Goal: Information Seeking & Learning: Check status

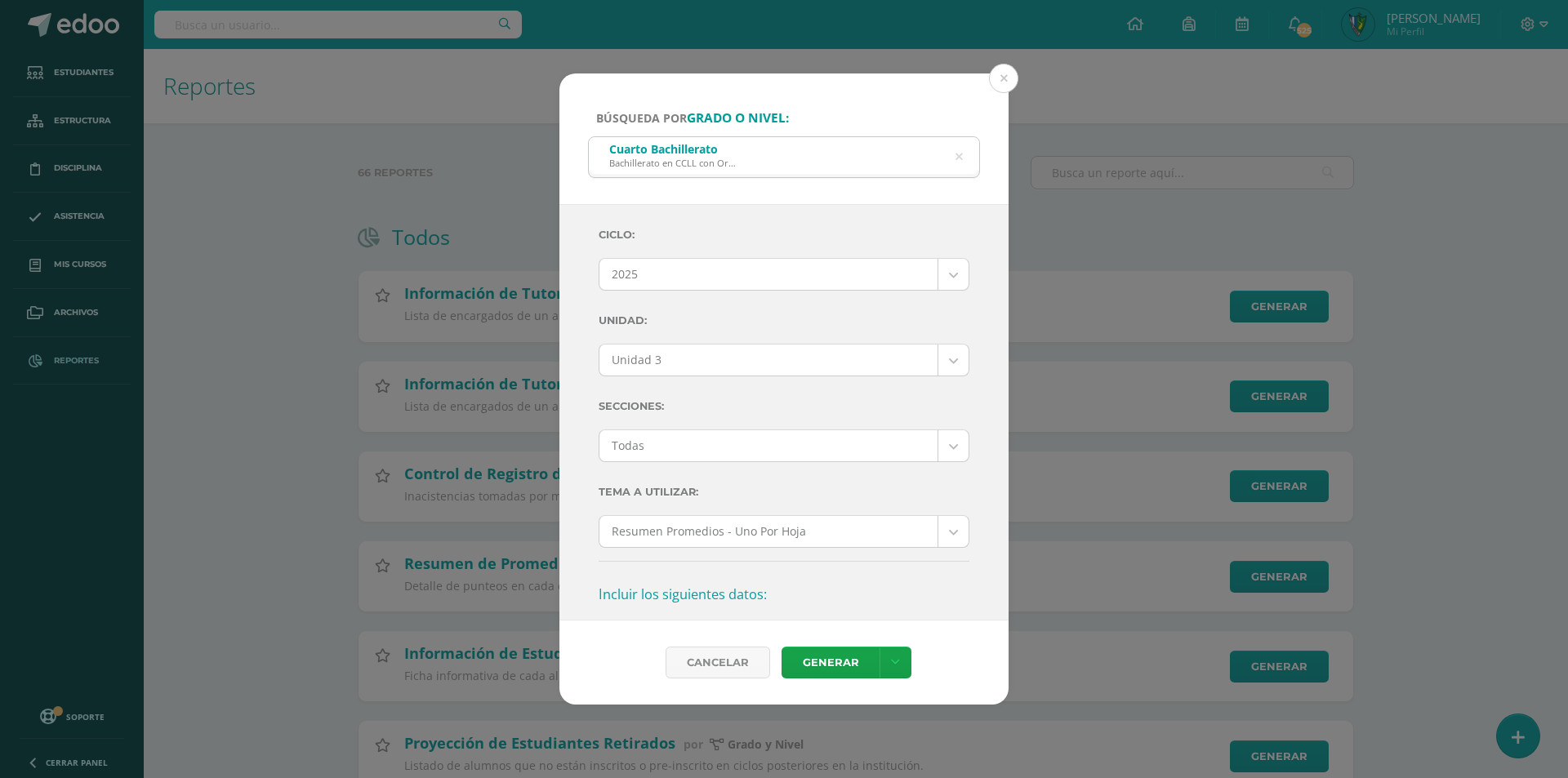
select select "7"
select select "Unidad 3"
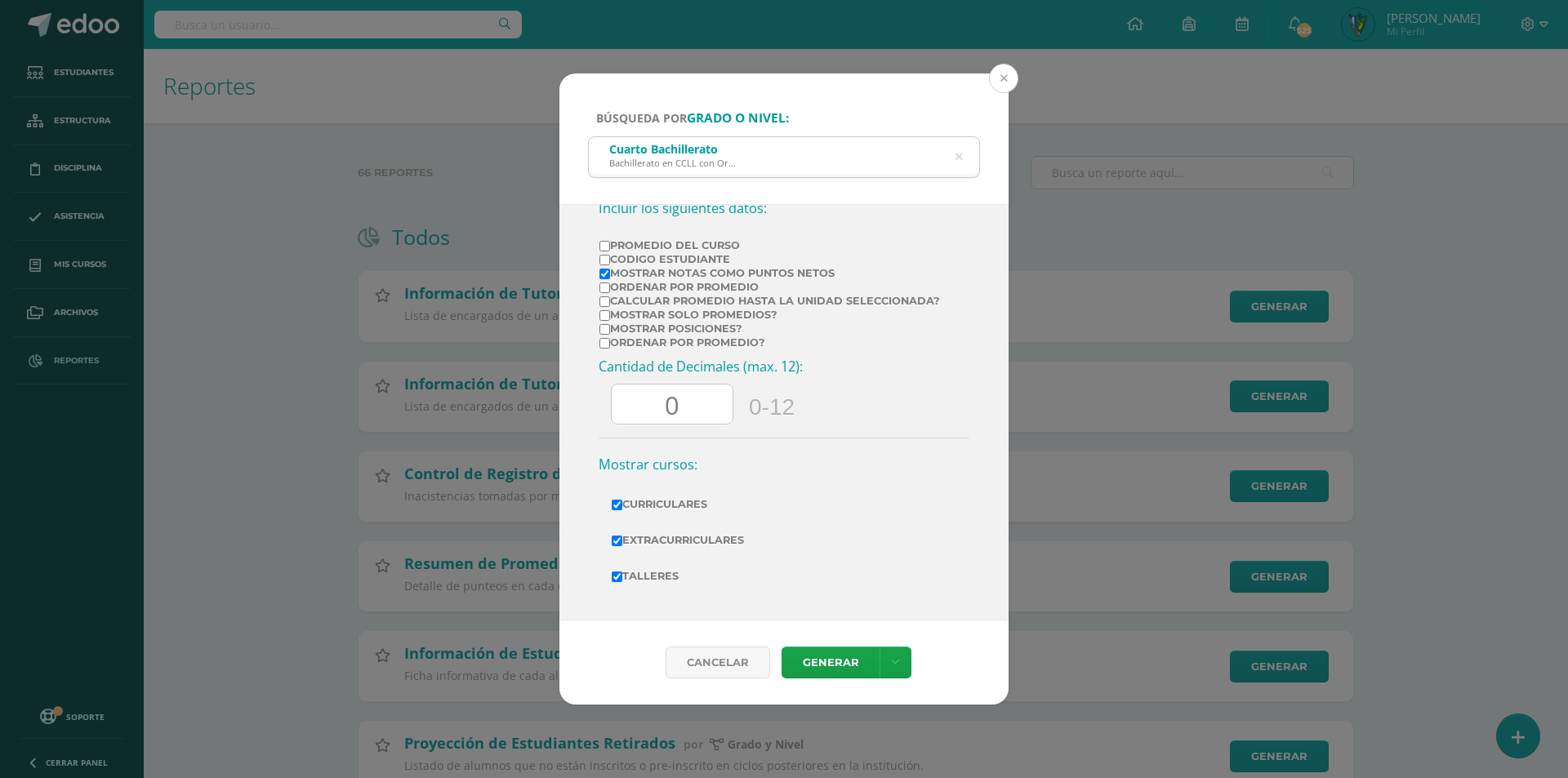
click at [1011, 80] on button at bounding box center [1004, 79] width 30 height 30
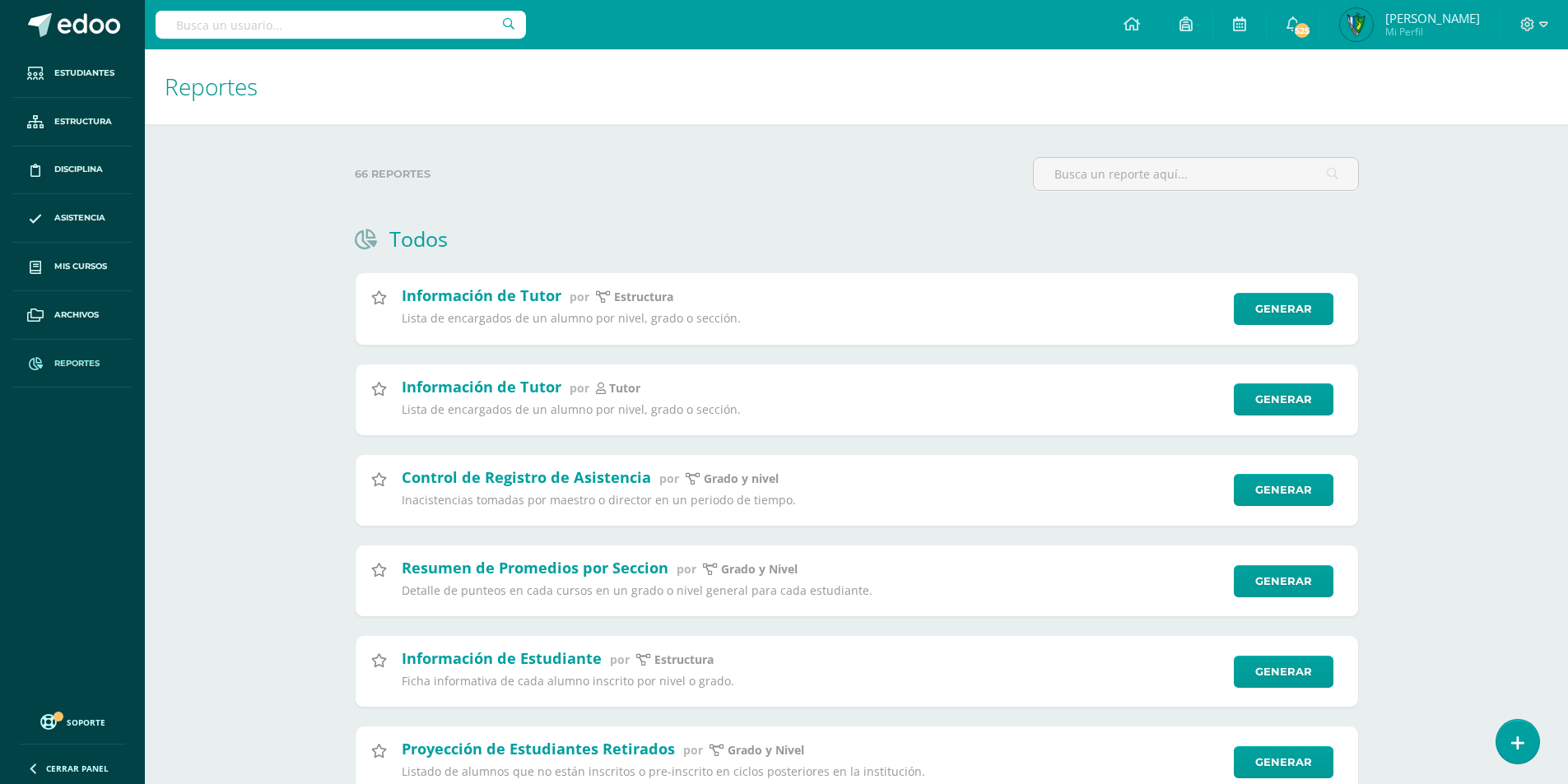
click at [360, 17] on input "text" at bounding box center [340, 24] width 370 height 28
type input "chinchilla chinchilla"
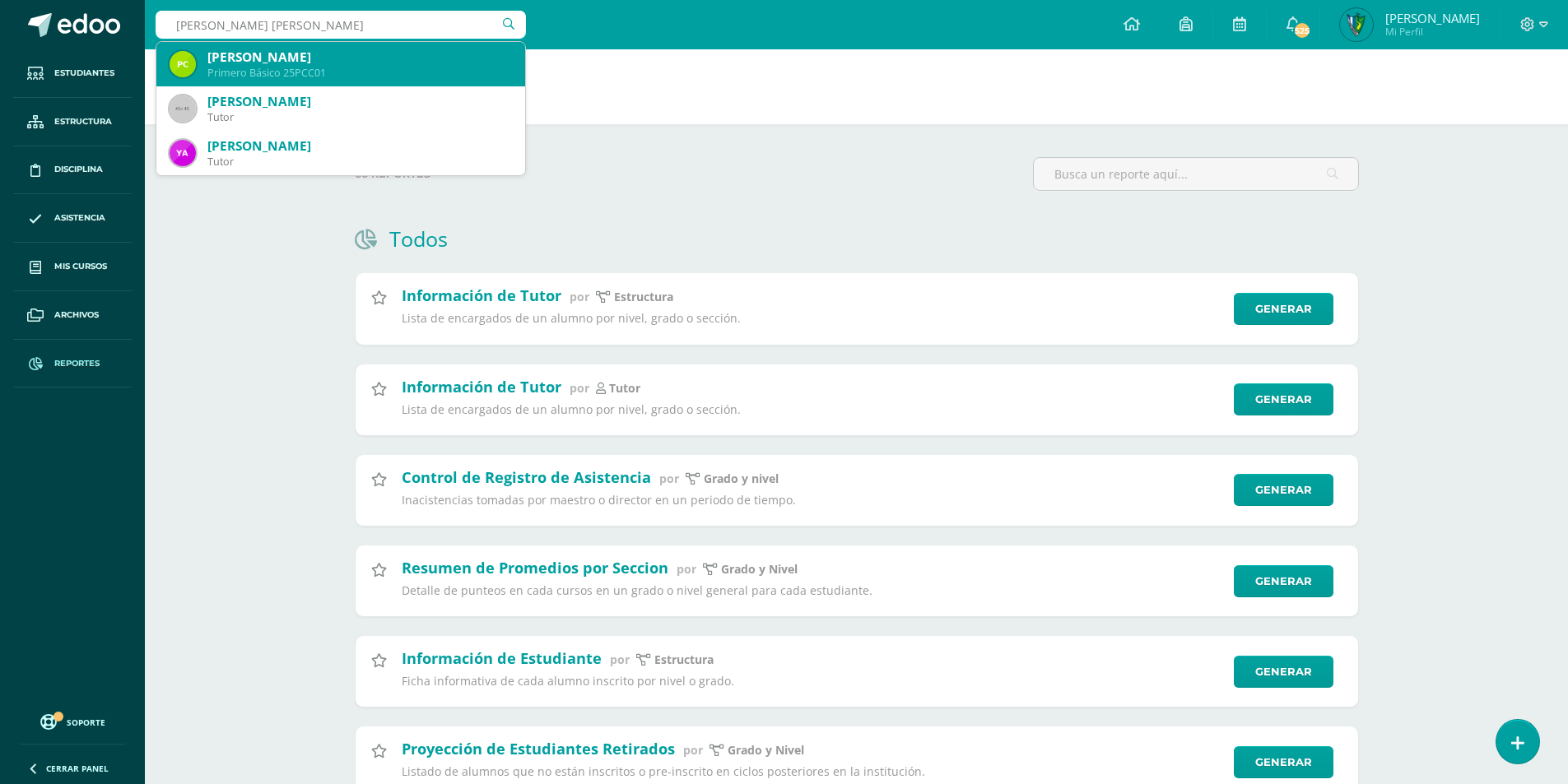
click at [361, 57] on div "[PERSON_NAME]" at bounding box center [359, 57] width 305 height 18
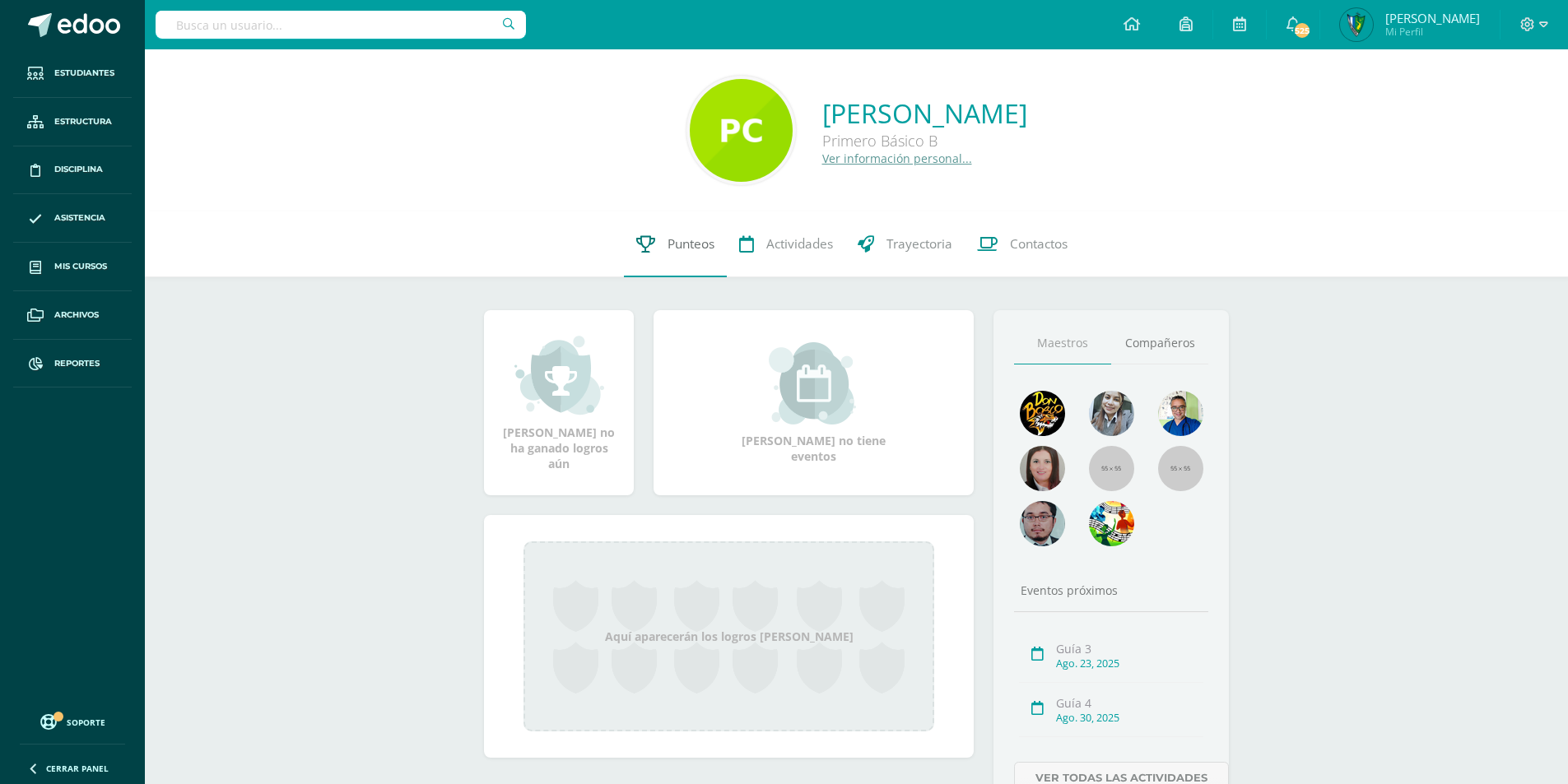
click at [699, 247] on span "Punteos" at bounding box center [691, 243] width 47 height 18
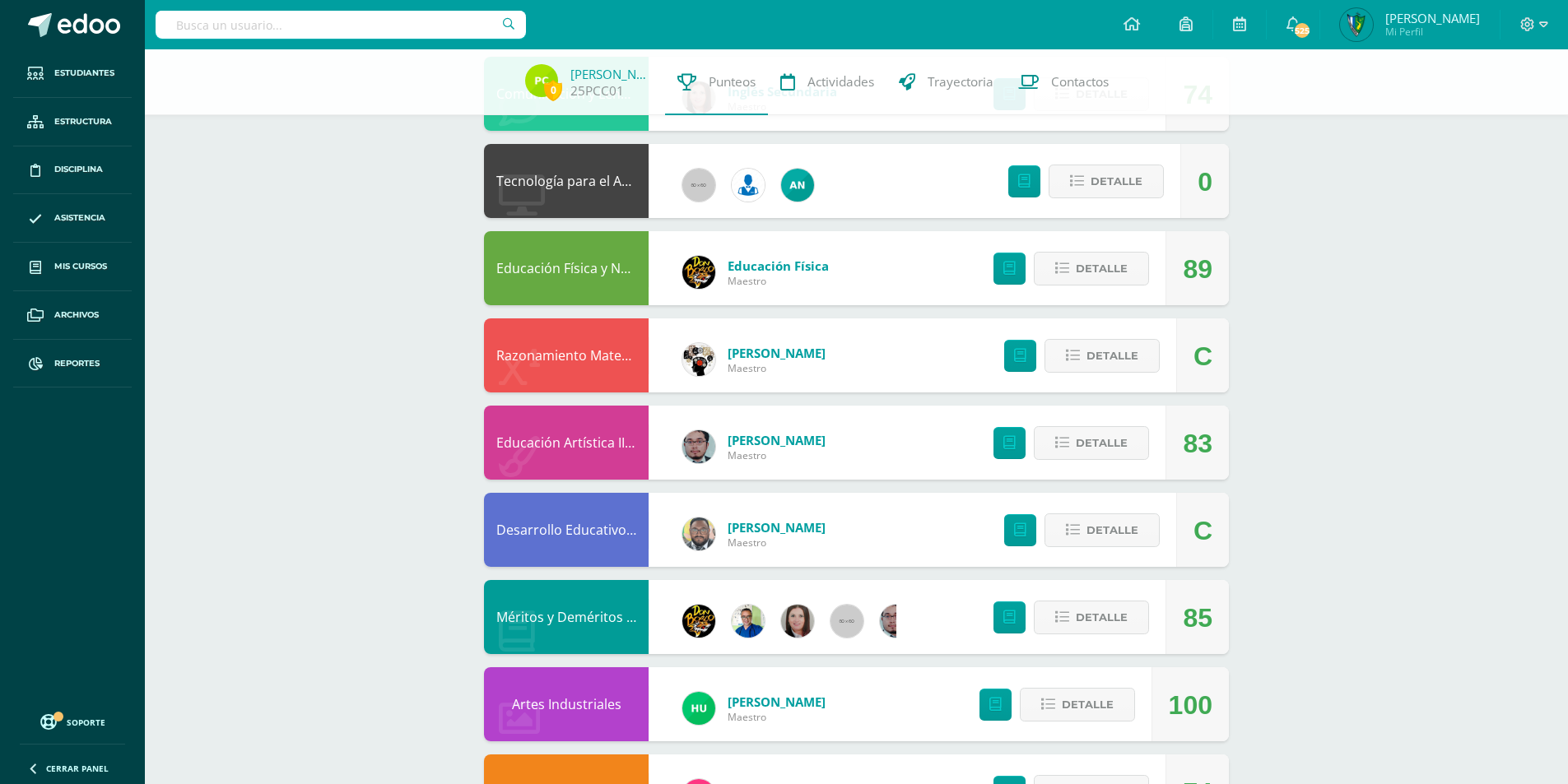
scroll to position [730, 0]
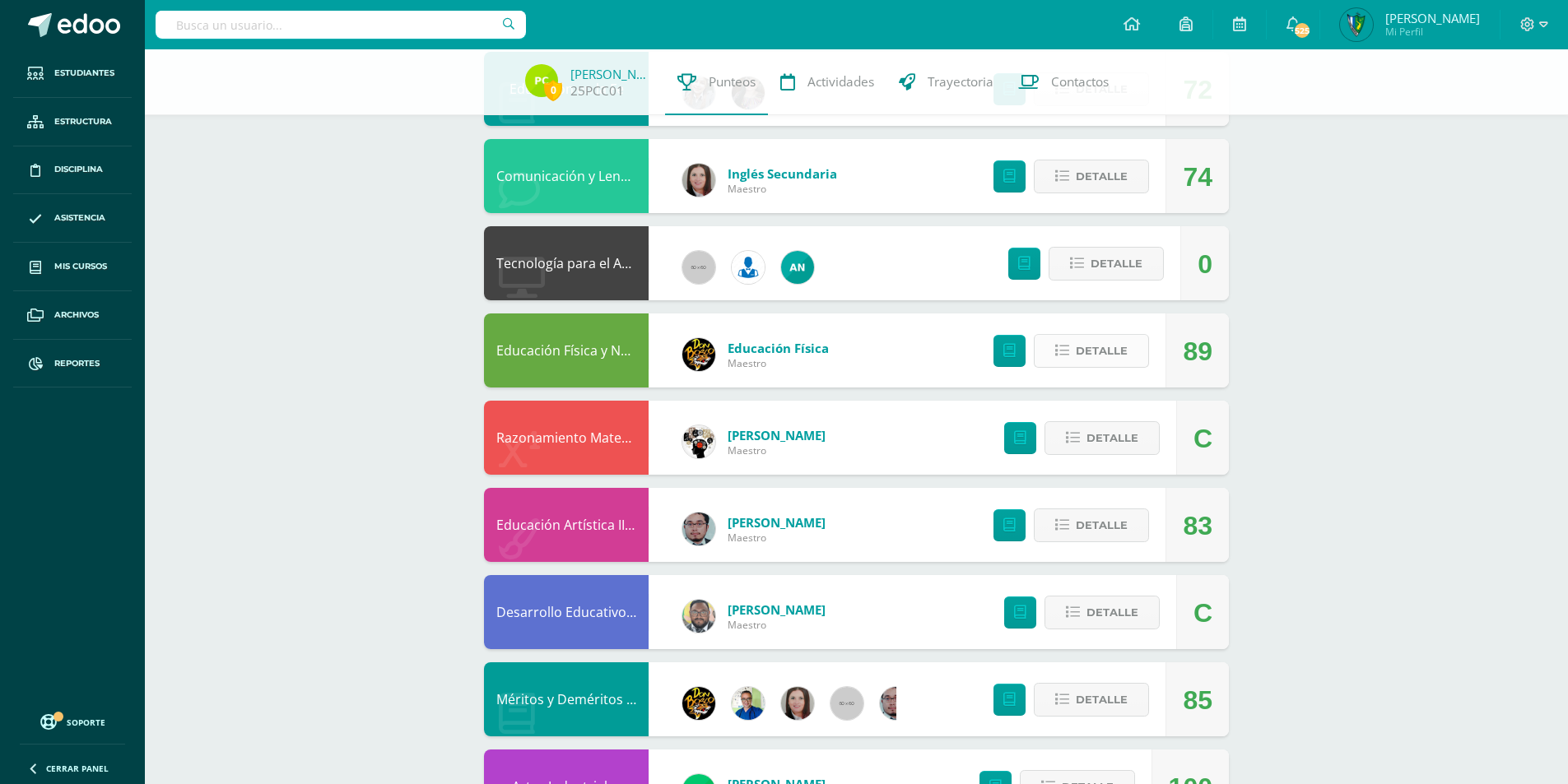
click at [1103, 353] on span "Detalle" at bounding box center [1103, 351] width 52 height 31
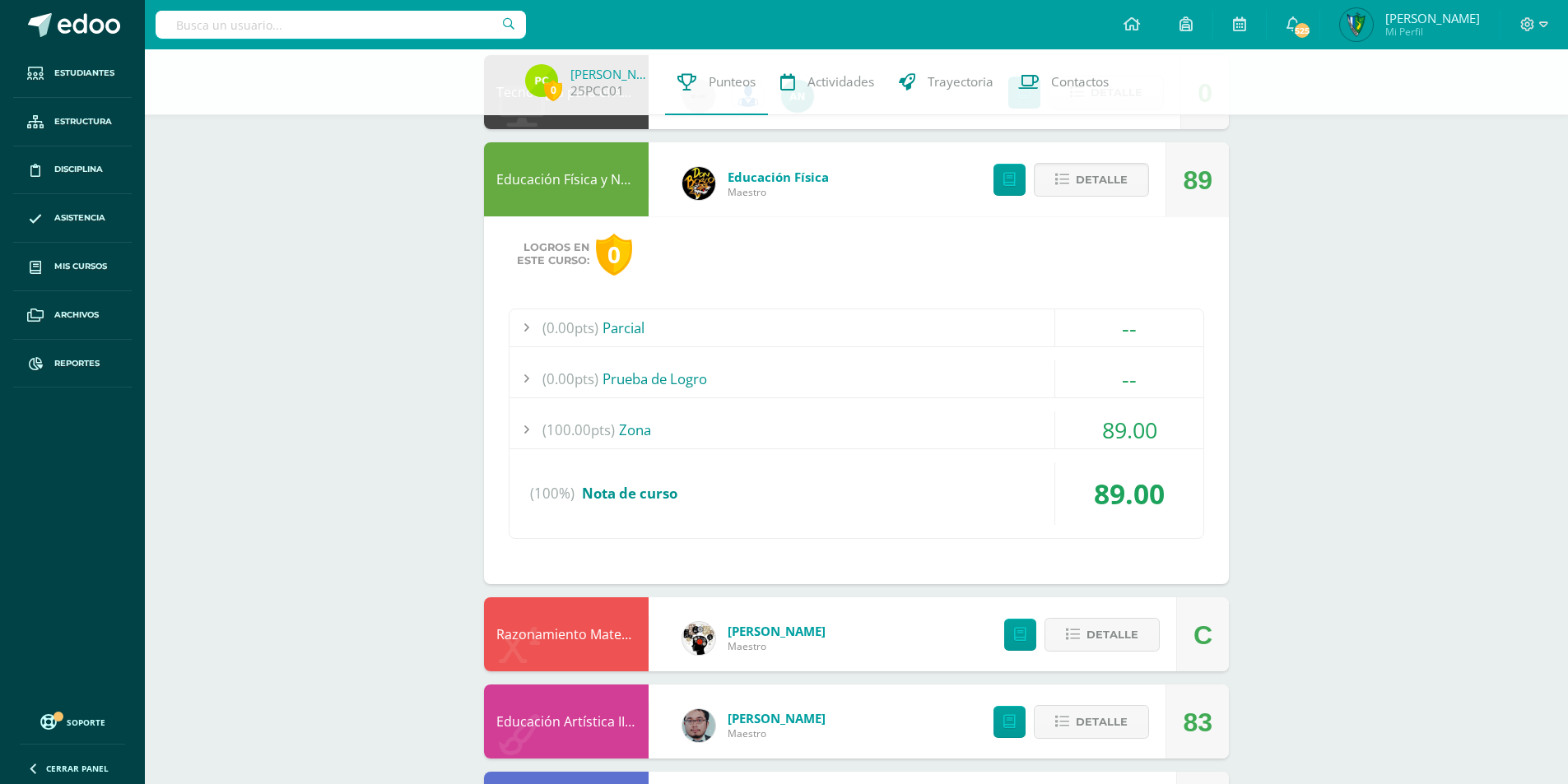
scroll to position [894, 0]
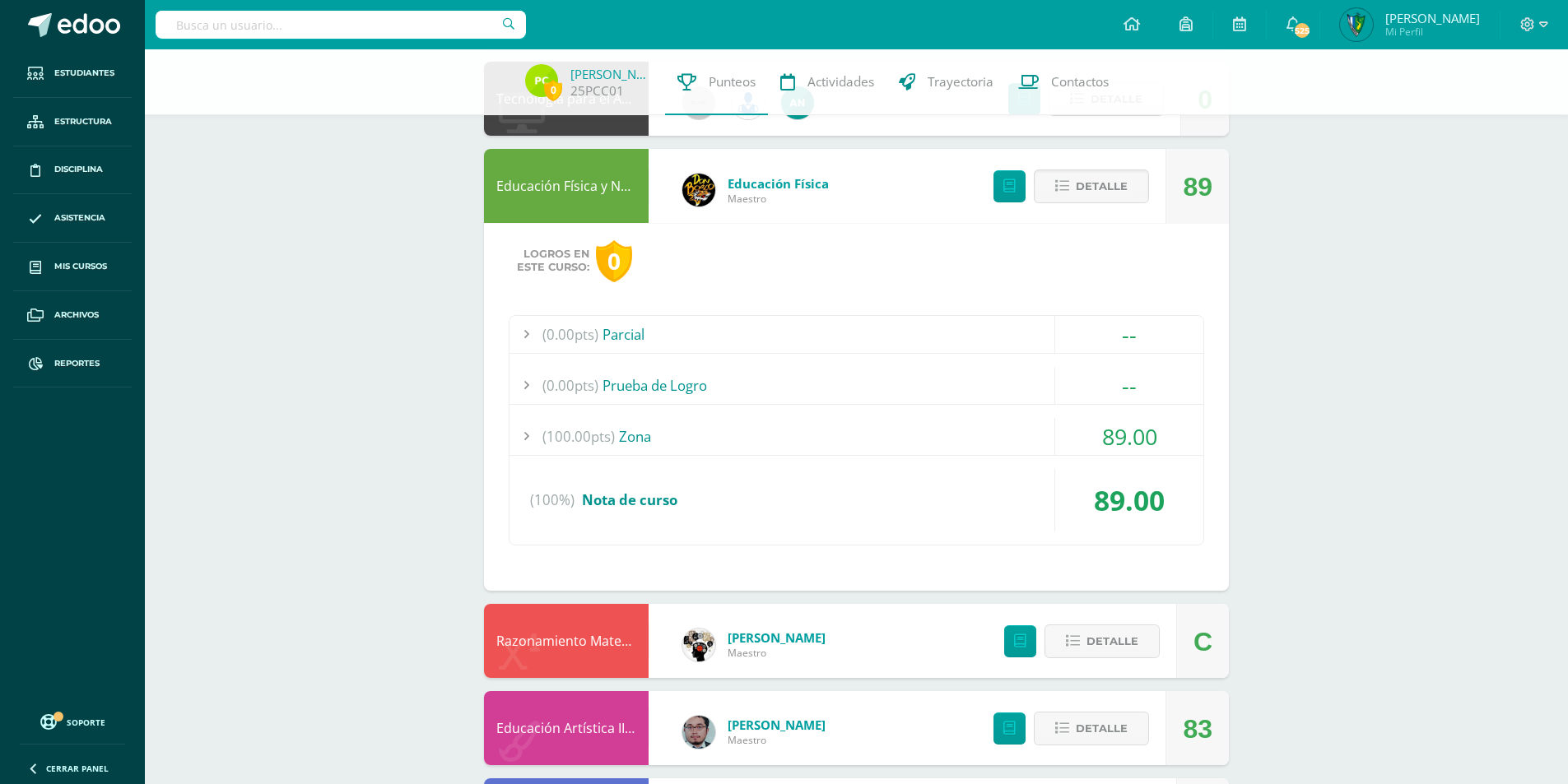
drag, startPoint x: 784, startPoint y: 177, endPoint x: 669, endPoint y: 250, distance: 136.2
click at [670, 251] on div "Logros en este curso: 0" at bounding box center [856, 261] width 696 height 42
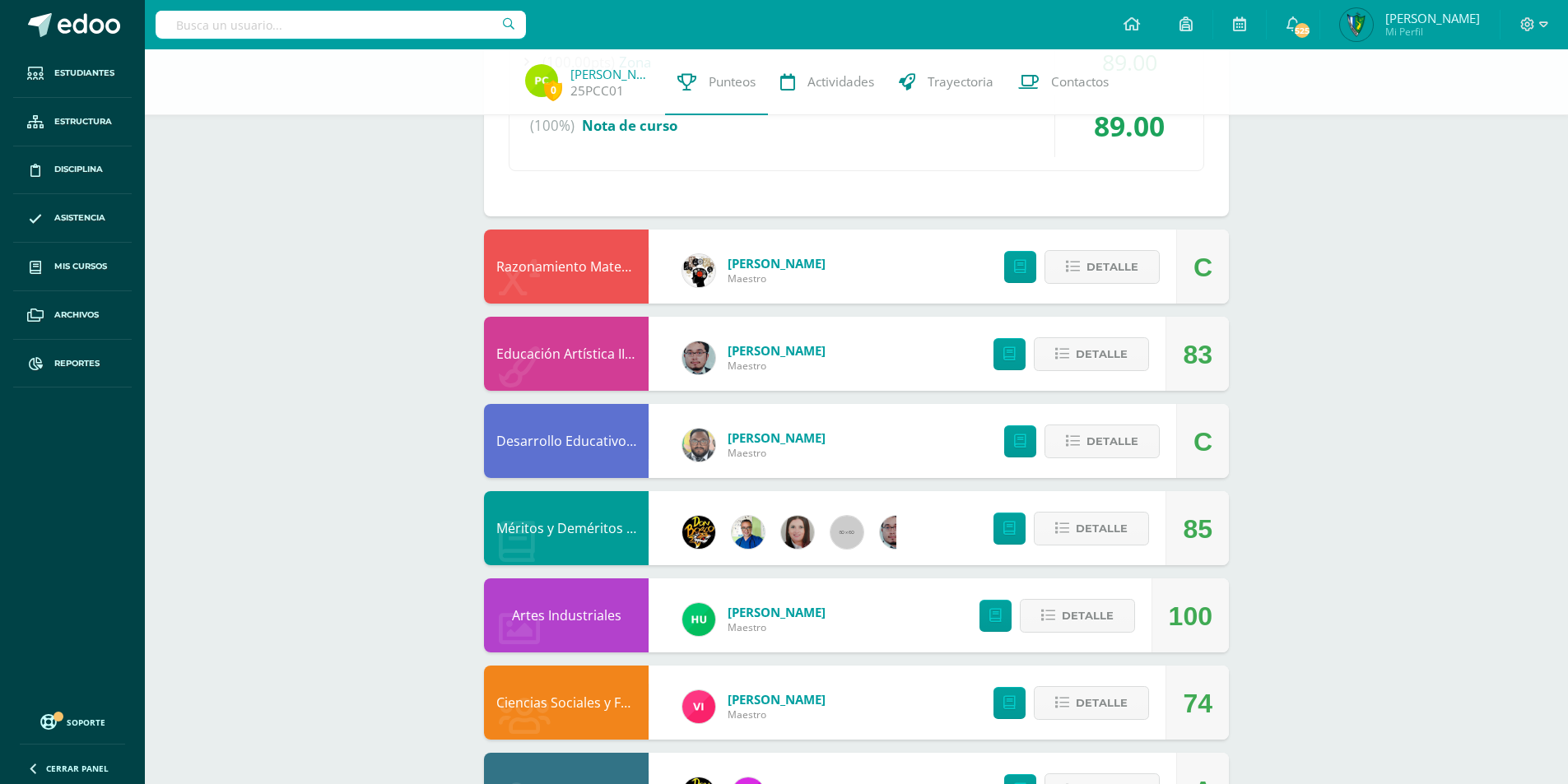
scroll to position [1306, 0]
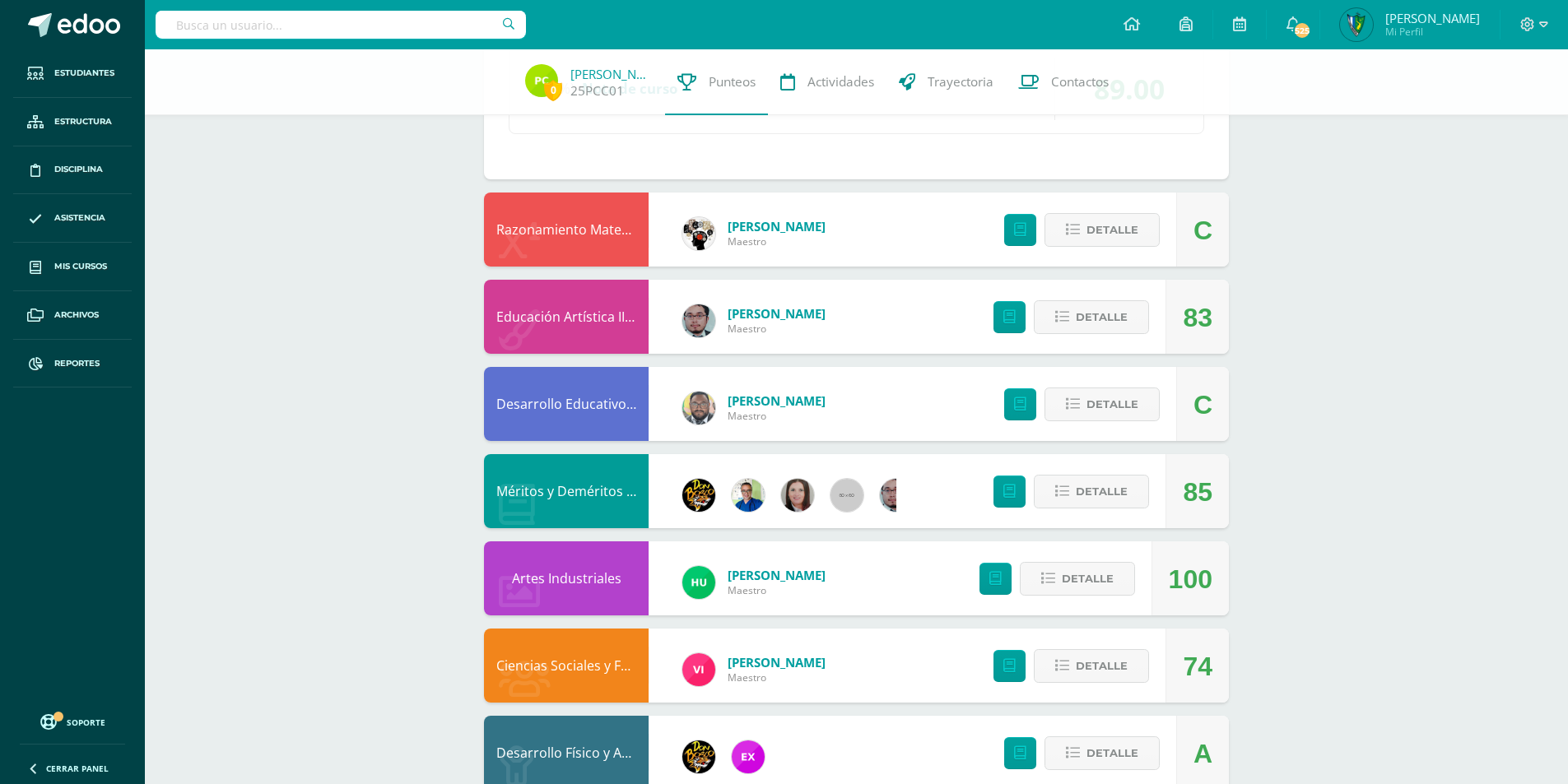
click at [576, 497] on link "Méritos y Deméritos 1ro. Básico "B"" at bounding box center [606, 490] width 220 height 18
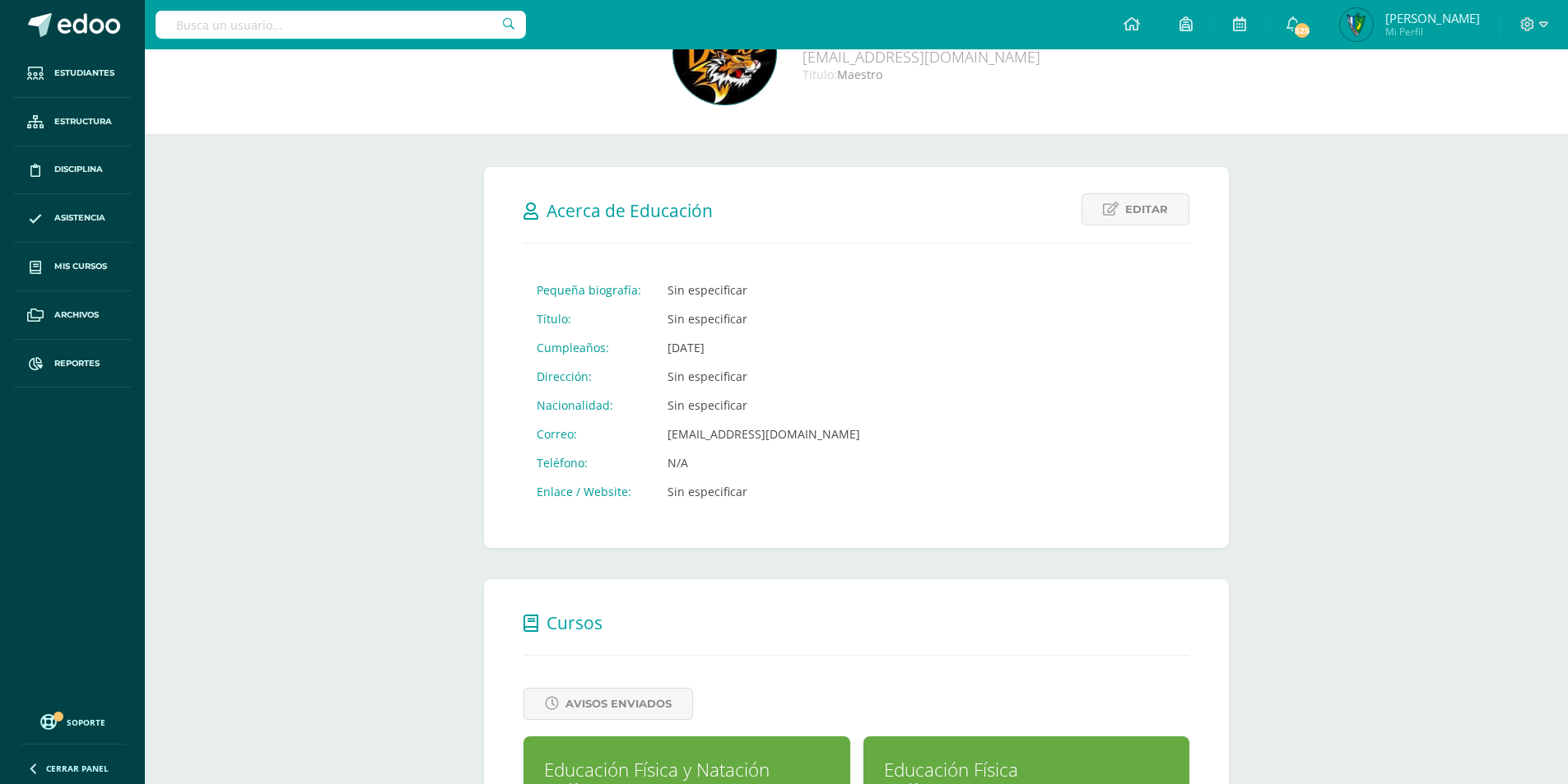
scroll to position [82, 0]
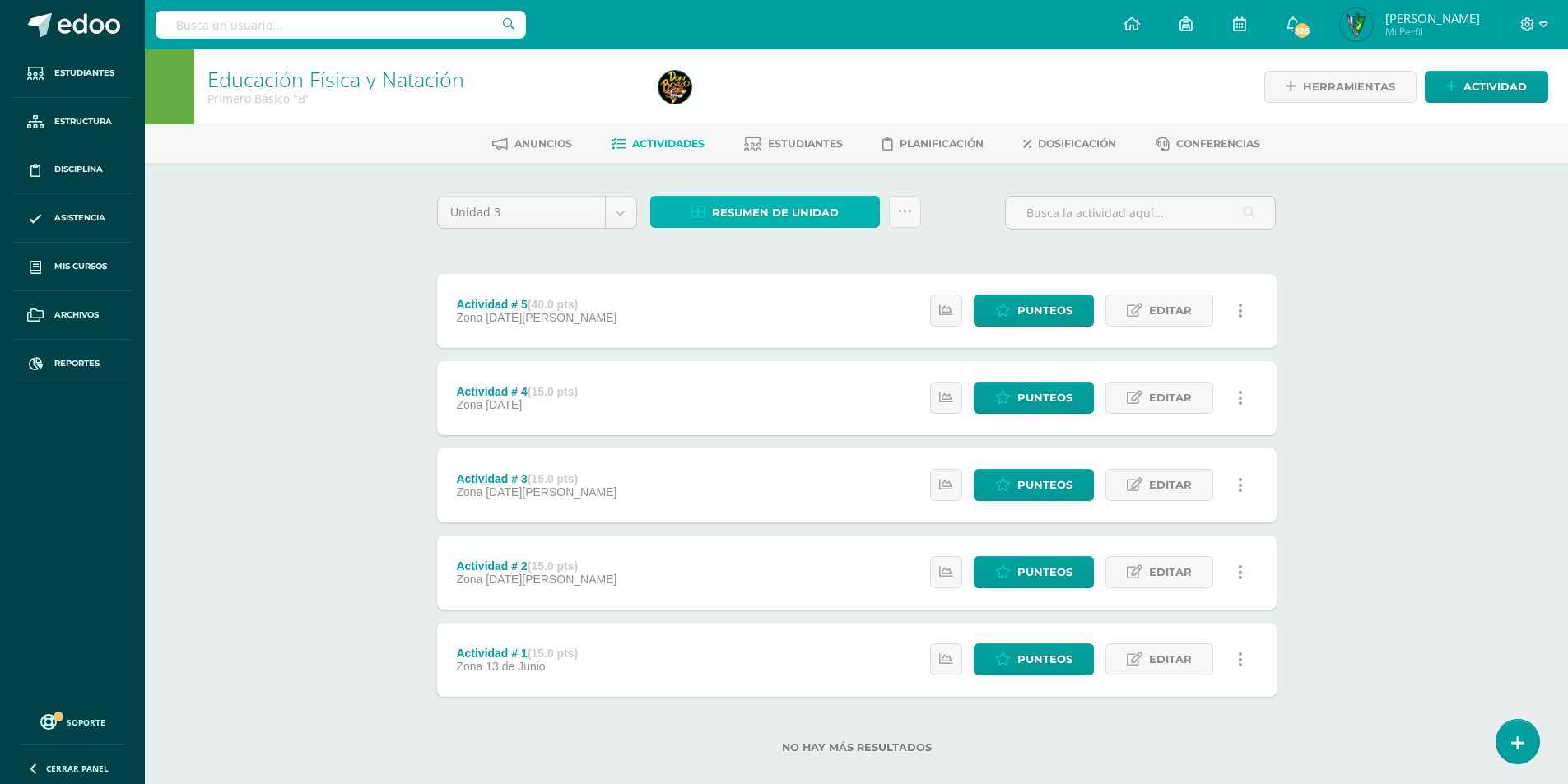
click at [779, 215] on span "Resumen de unidad" at bounding box center [775, 213] width 127 height 31
click at [802, 114] on link "Descargar como HTML" at bounding box center [766, 105] width 175 height 25
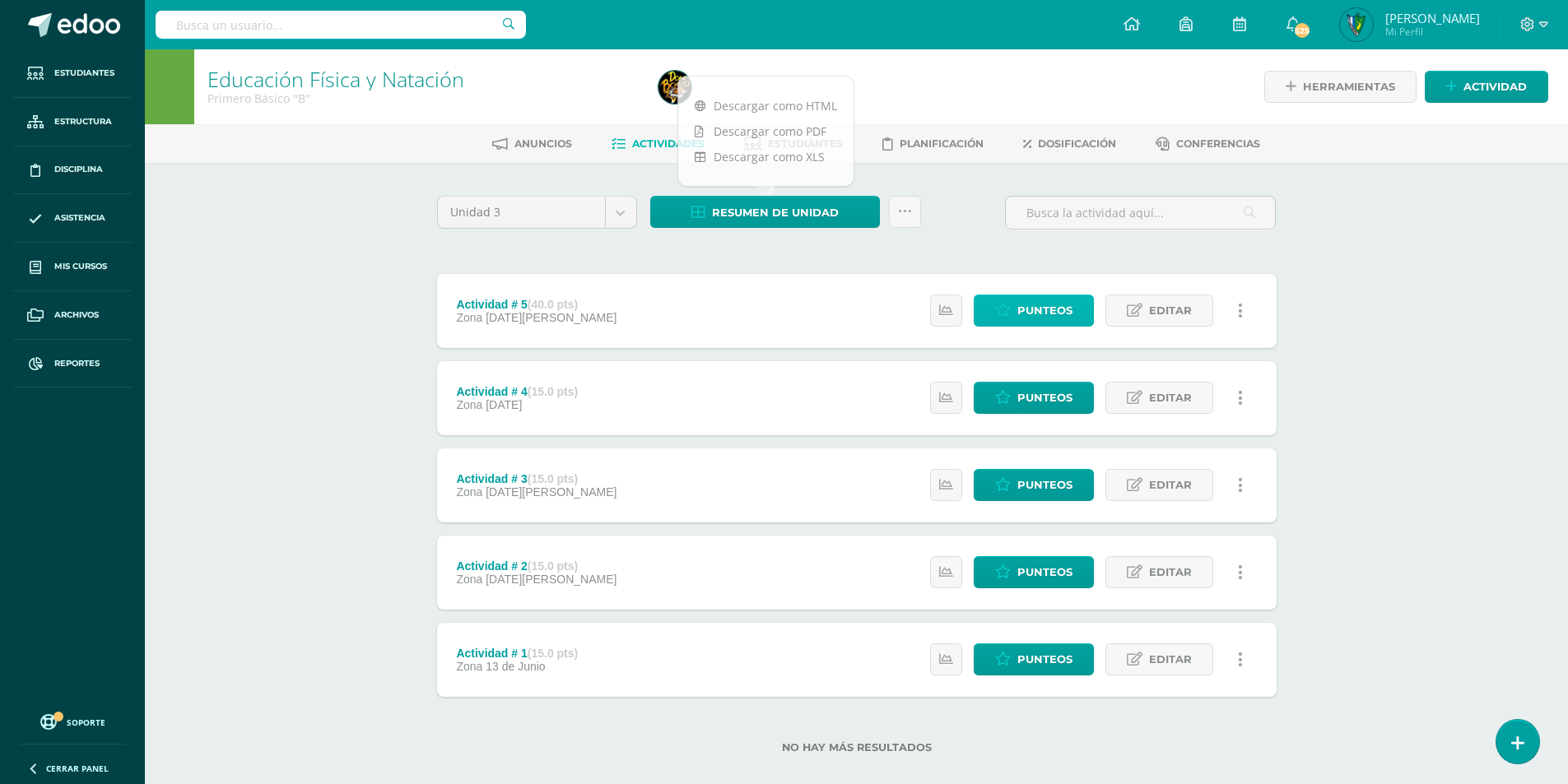
click at [1026, 311] on span "Punteos" at bounding box center [1045, 310] width 55 height 31
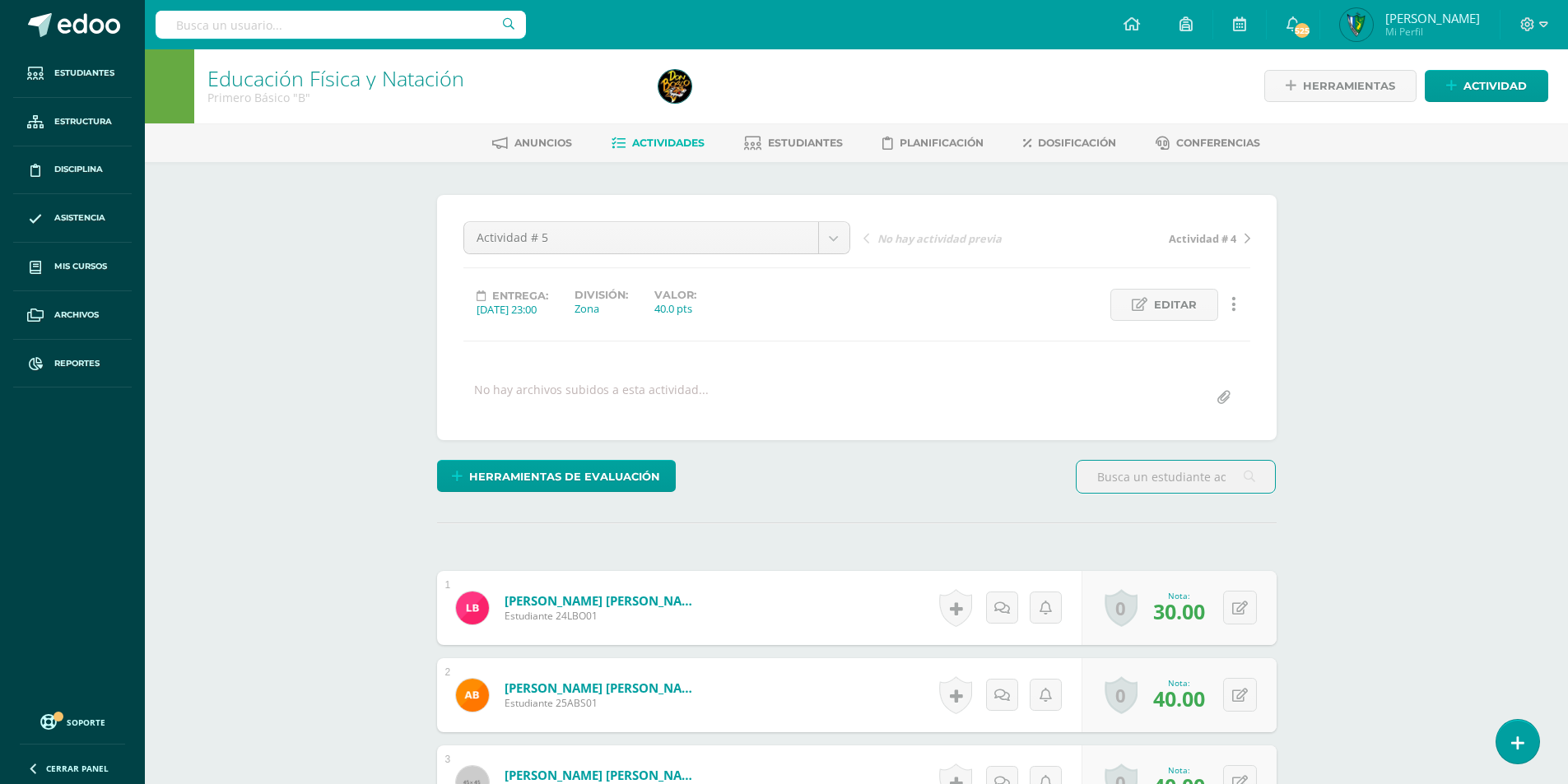
scroll to position [2, 0]
click at [1234, 604] on icon at bounding box center [1240, 607] width 16 height 14
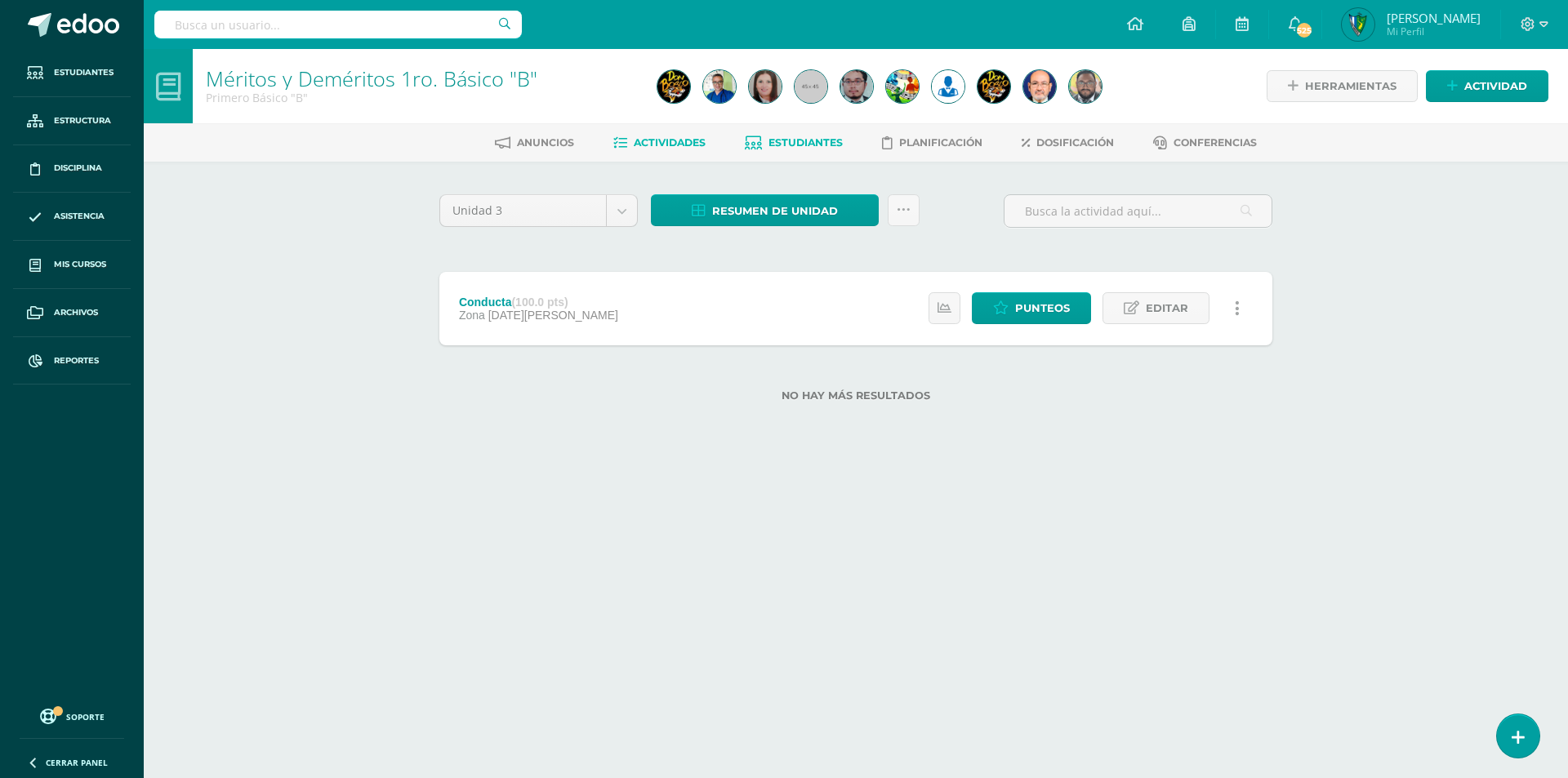
click at [779, 147] on span "Estudiantes" at bounding box center [805, 142] width 74 height 12
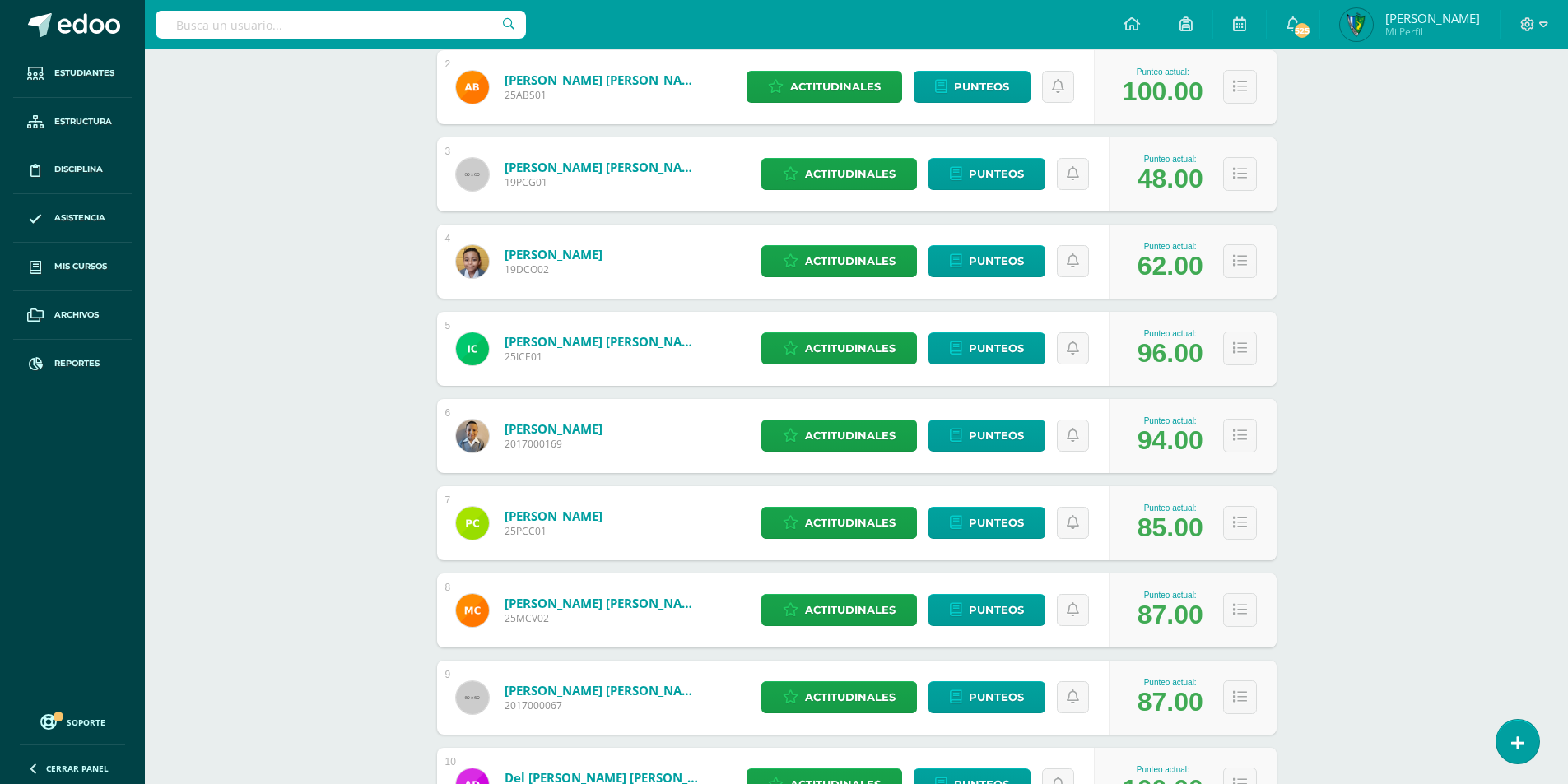
scroll to position [411, 0]
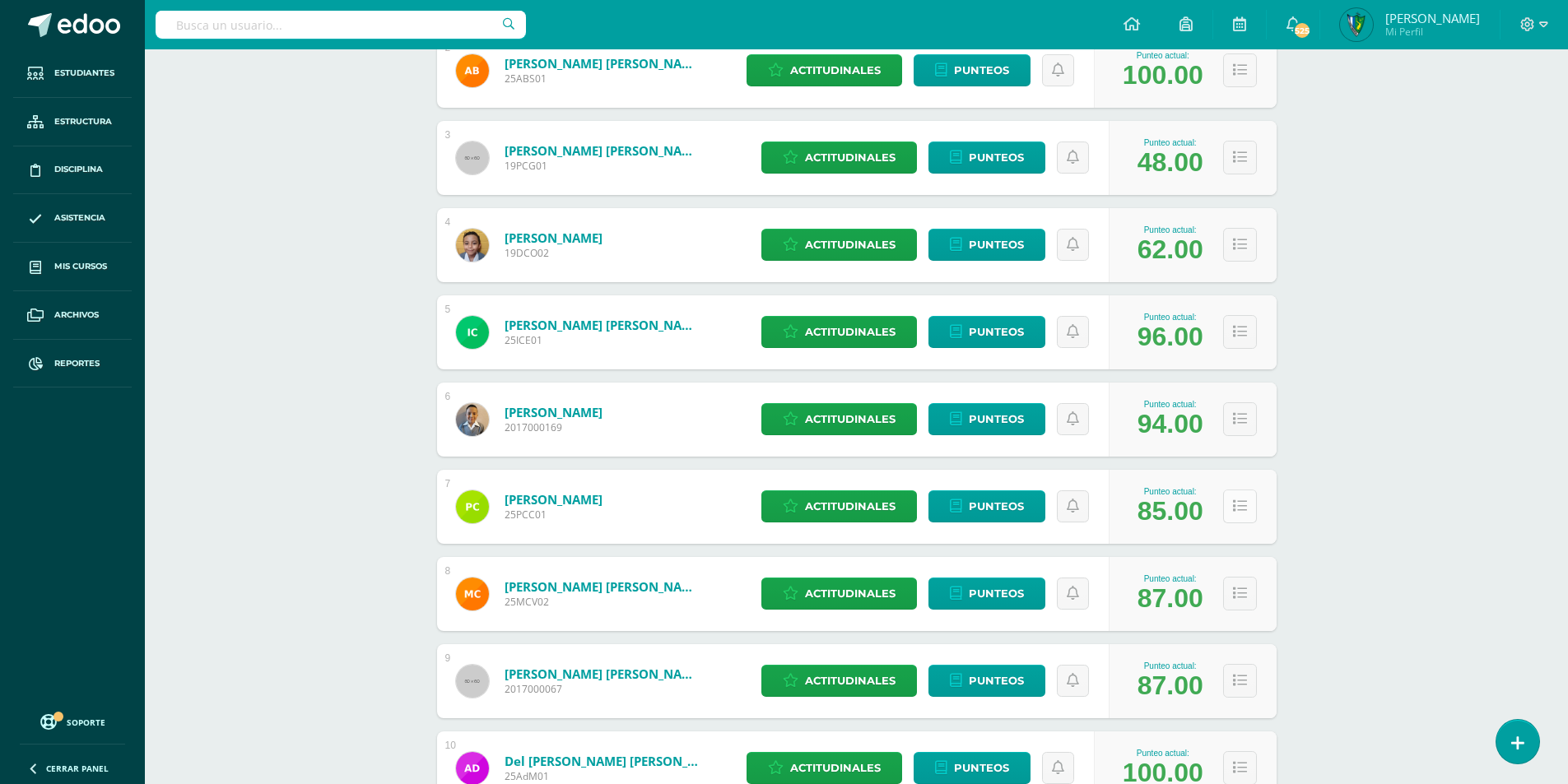
click at [1253, 508] on button at bounding box center [1240, 506] width 34 height 34
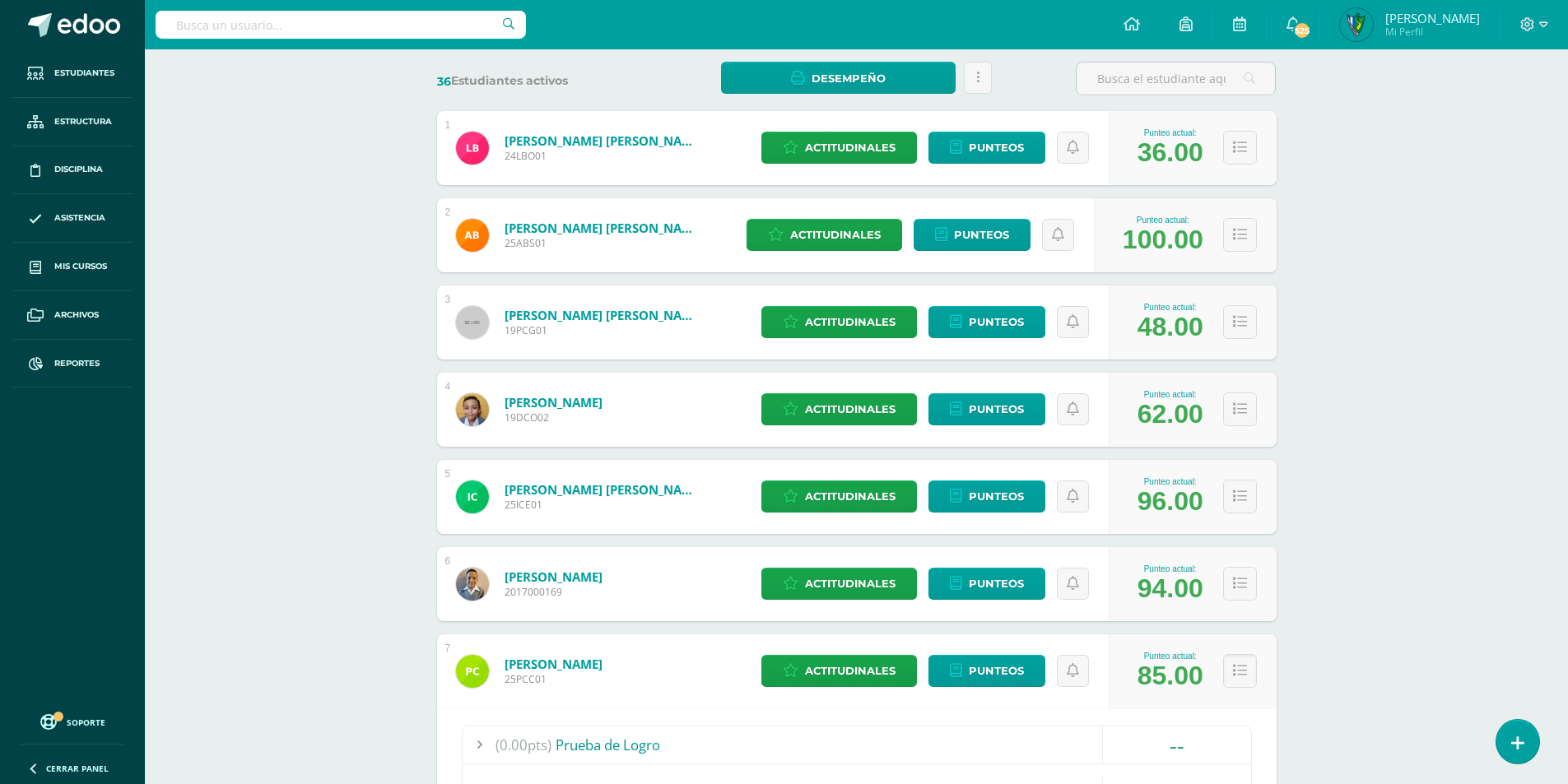
scroll to position [0, 0]
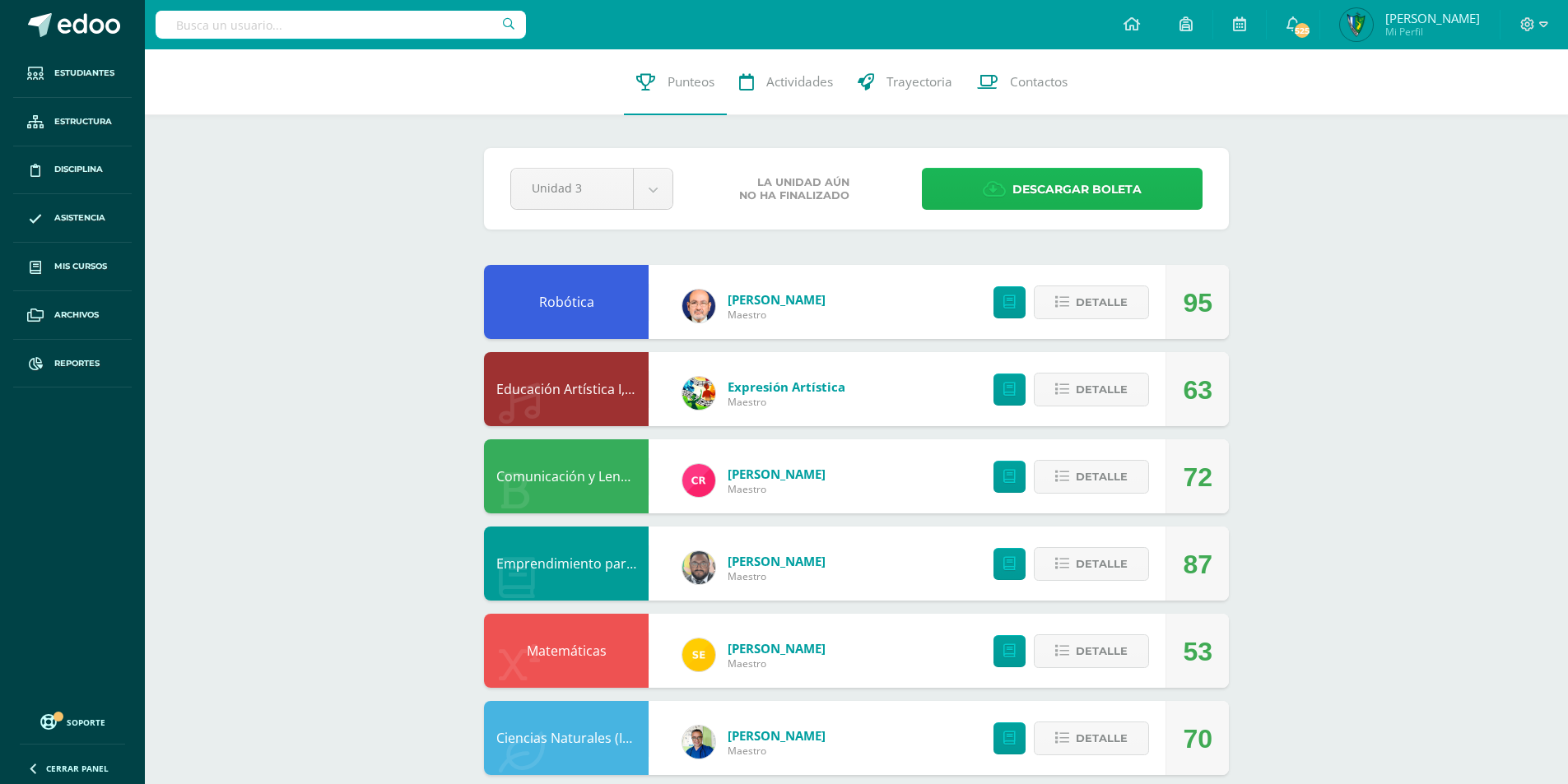
click at [980, 188] on link "Descargar boleta" at bounding box center [1062, 188] width 281 height 42
